Goal: Information Seeking & Learning: Learn about a topic

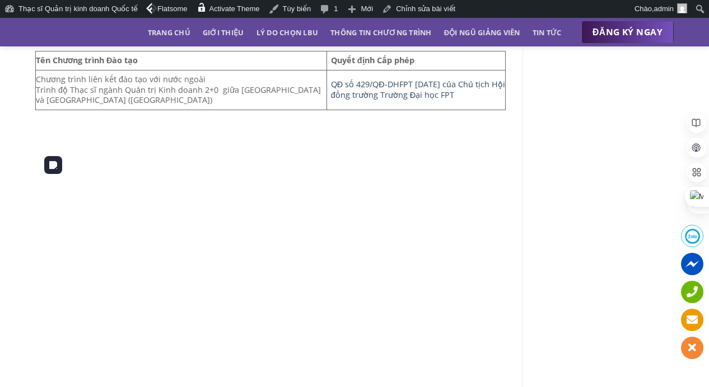
scroll to position [475, 0]
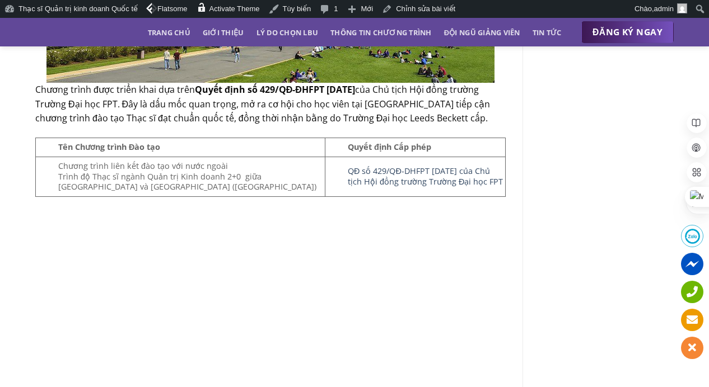
scroll to position [410, 0]
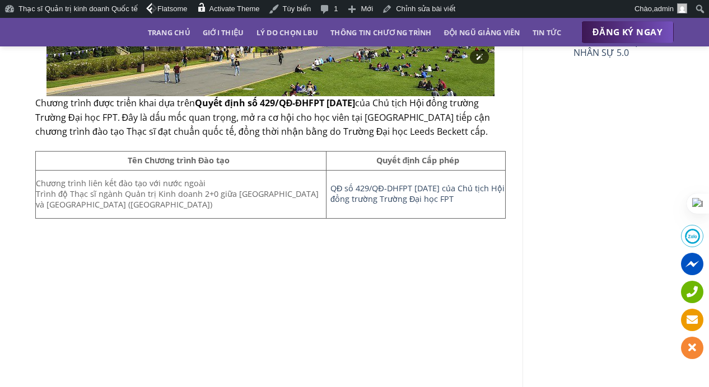
scroll to position [476, 0]
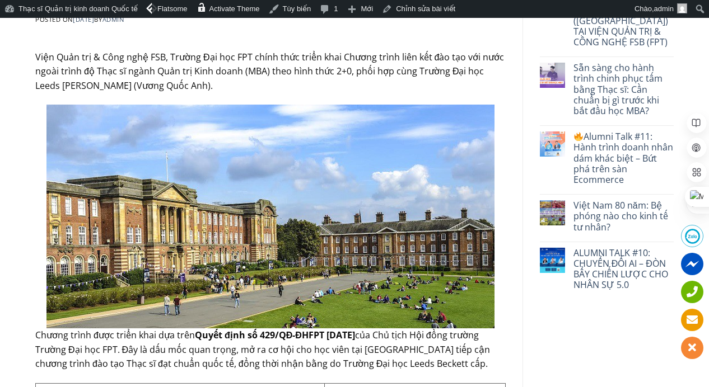
scroll to position [268, 0]
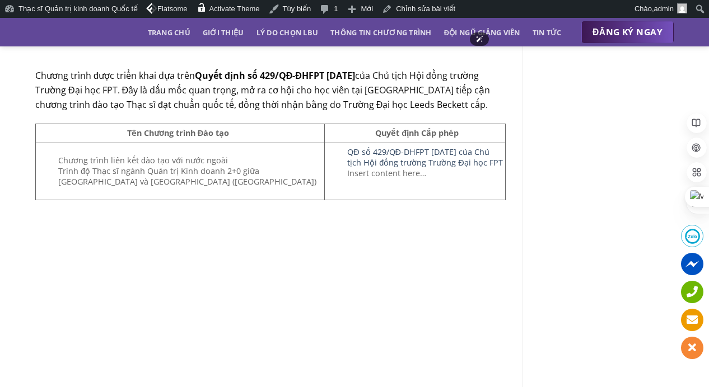
scroll to position [453, 0]
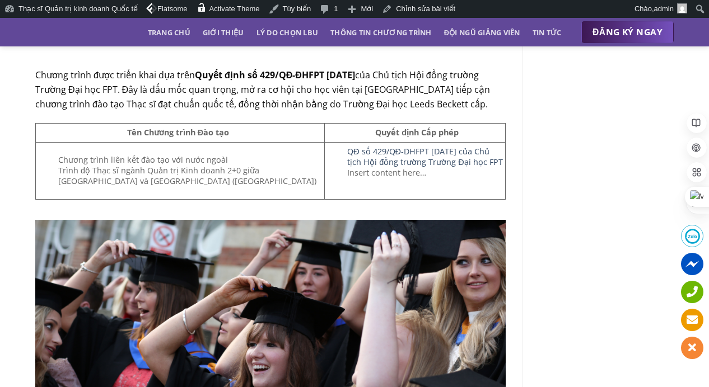
click at [371, 174] on div "Insert content here…" at bounding box center [426, 173] width 158 height 11
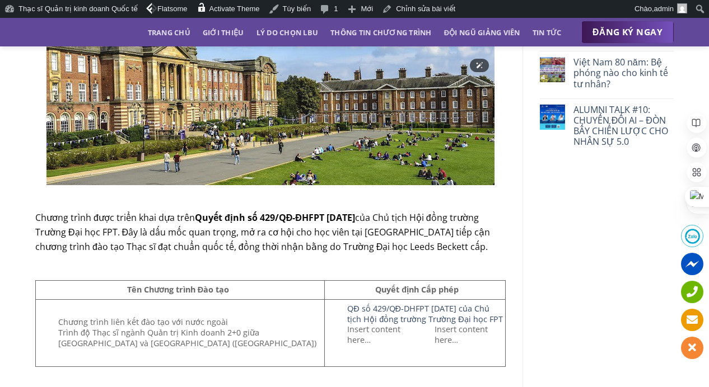
scroll to position [432, 0]
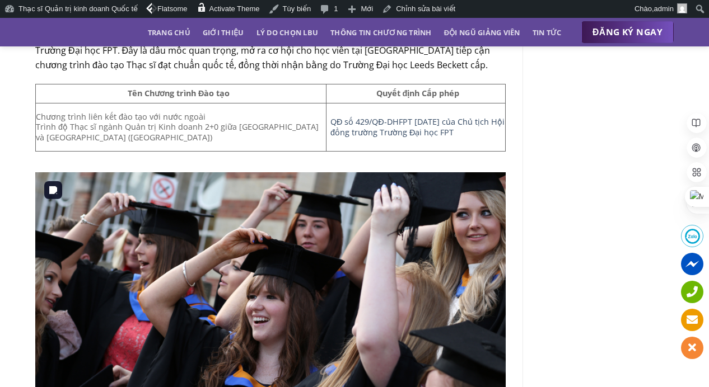
scroll to position [514, 0]
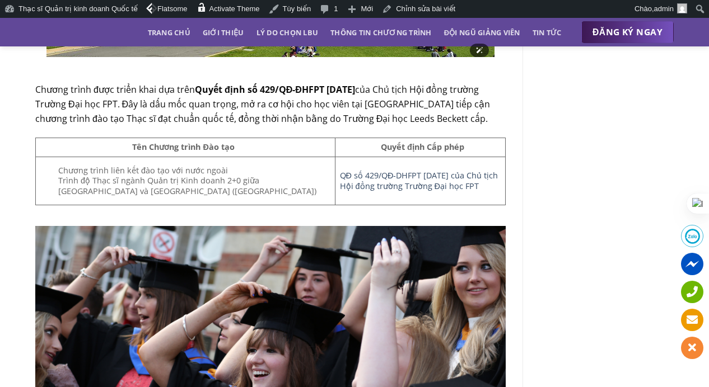
scroll to position [432, 0]
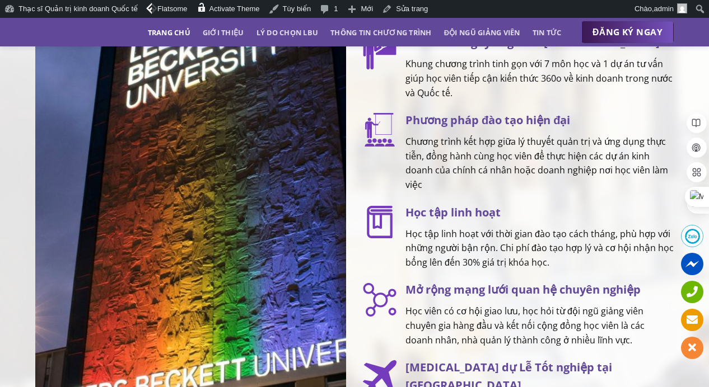
scroll to position [1609, 0]
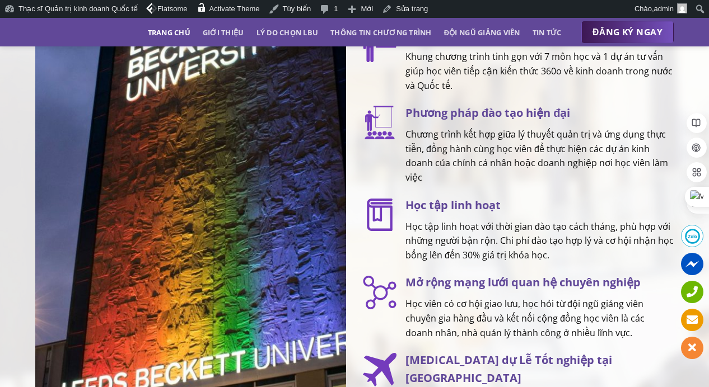
click at [218, 207] on img at bounding box center [190, 150] width 311 height 559
click at [544, 32] on link "Tin tức" at bounding box center [546, 32] width 29 height 20
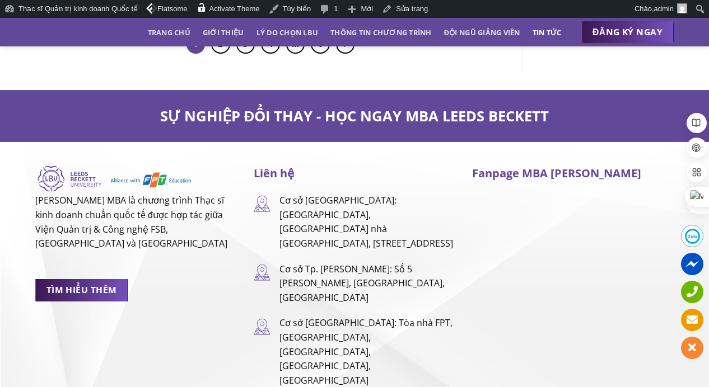
scroll to position [1125, 0]
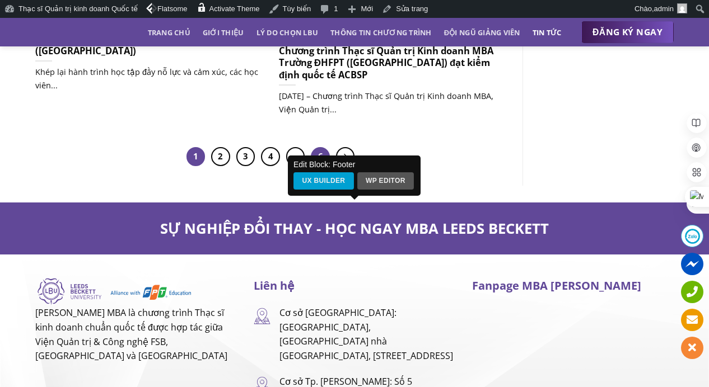
click at [322, 151] on link "6" at bounding box center [320, 156] width 19 height 19
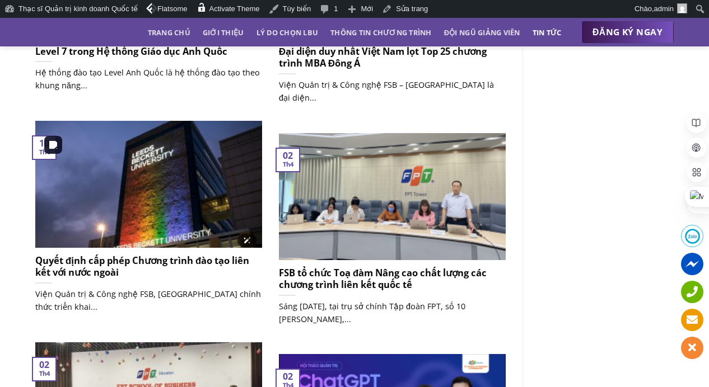
scroll to position [431, 0]
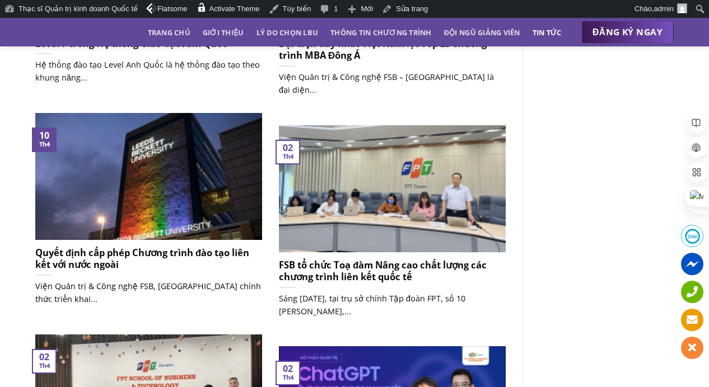
click at [60, 268] on h5 "Quyết định cấp phép Chương trình đào tạo liên kết với nước ngoài" at bounding box center [148, 259] width 227 height 24
